Goal: Transaction & Acquisition: Purchase product/service

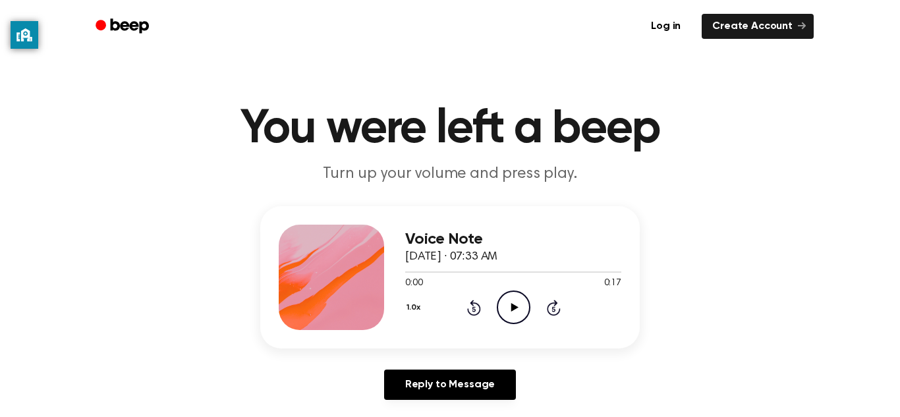
click at [507, 299] on icon "Play Audio" at bounding box center [514, 308] width 34 height 34
click at [511, 323] on circle at bounding box center [514, 307] width 32 height 32
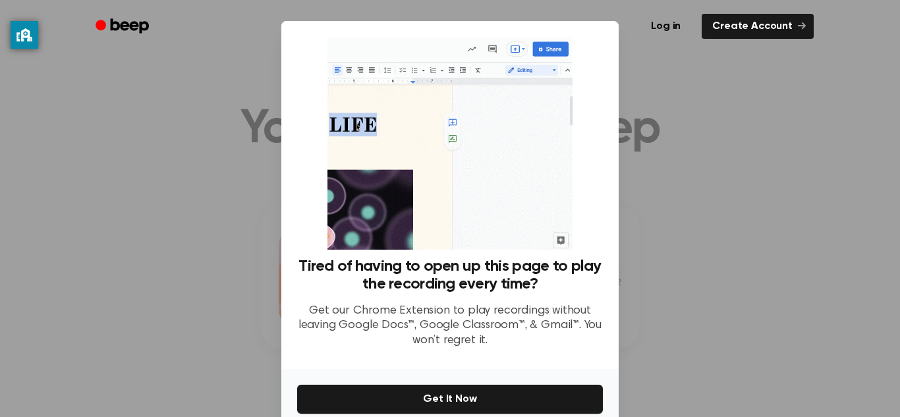
click at [662, 161] on div at bounding box center [450, 208] width 900 height 417
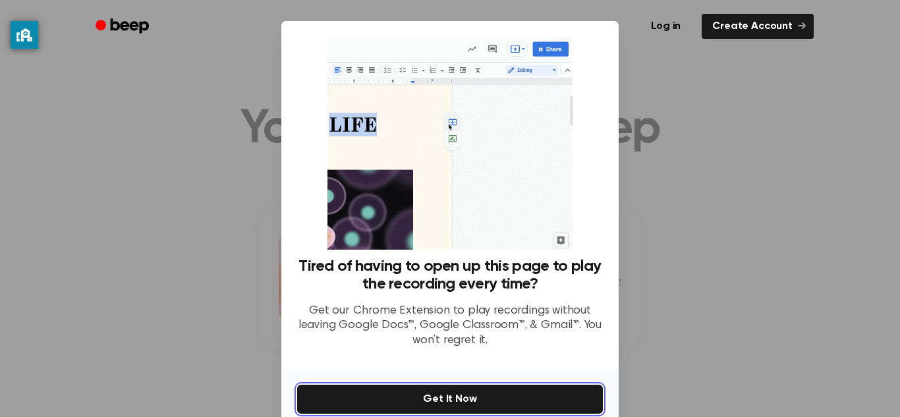
click at [554, 390] on button "Get It Now" at bounding box center [450, 399] width 306 height 29
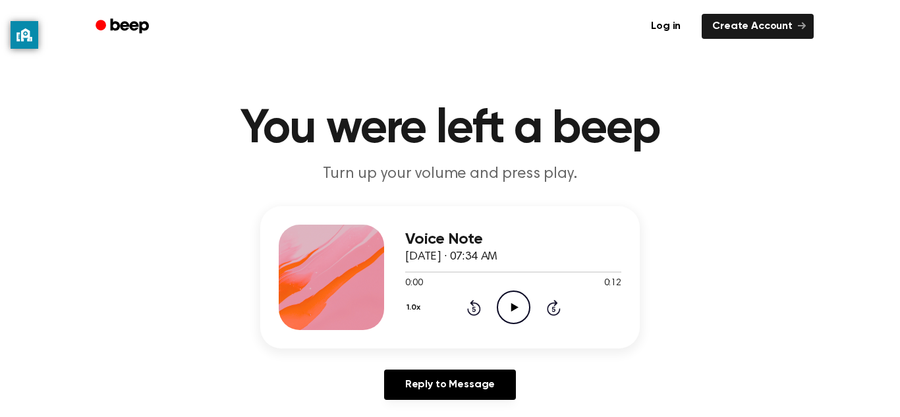
click at [508, 301] on icon "Play Audio" at bounding box center [514, 308] width 34 height 34
click at [512, 302] on icon "Play Audio" at bounding box center [514, 308] width 34 height 34
